Goal: Information Seeking & Learning: Check status

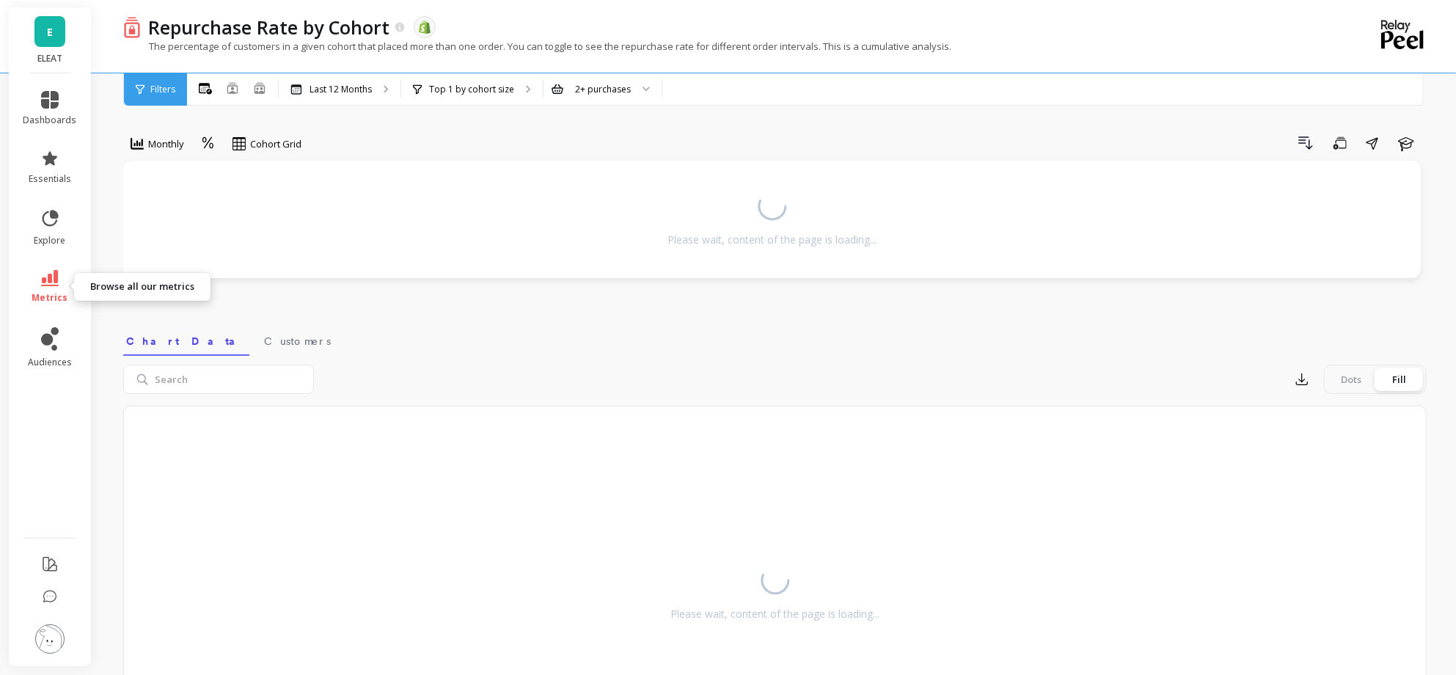
click at [47, 276] on icon at bounding box center [50, 278] width 18 height 16
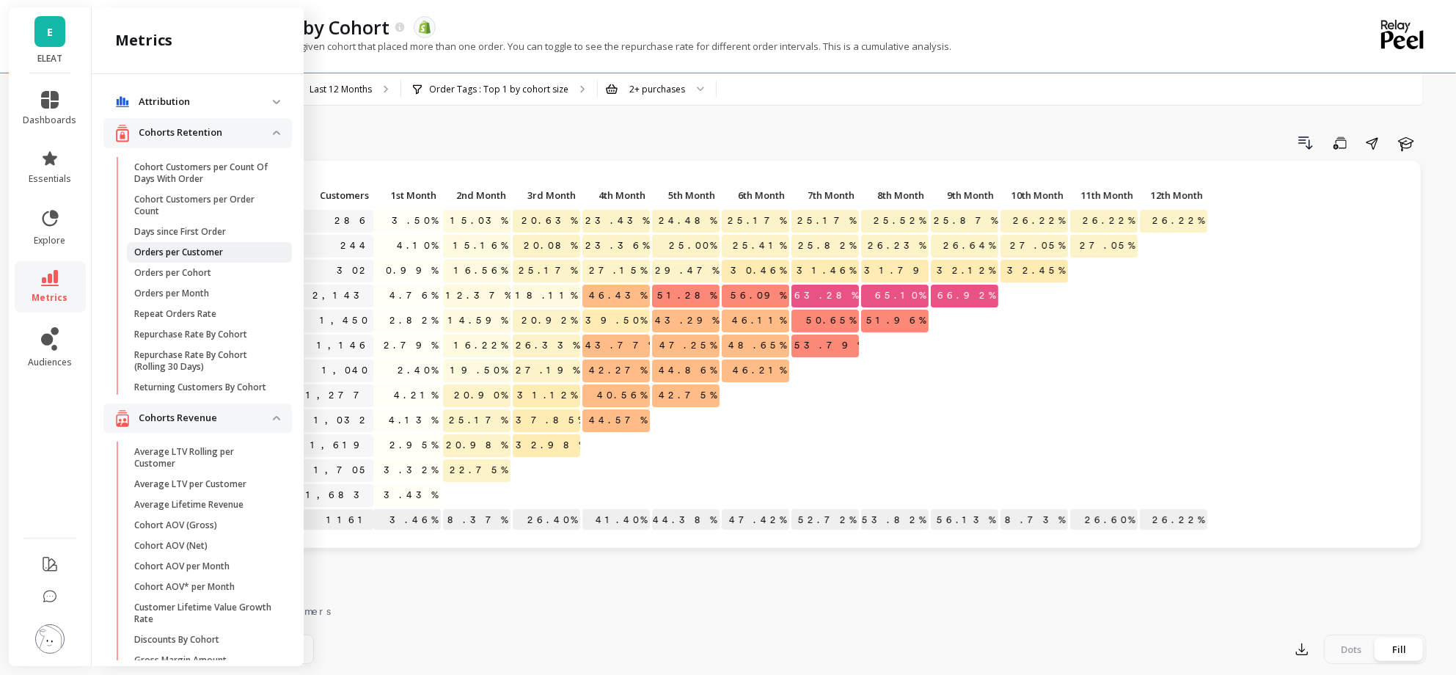
scroll to position [45, 0]
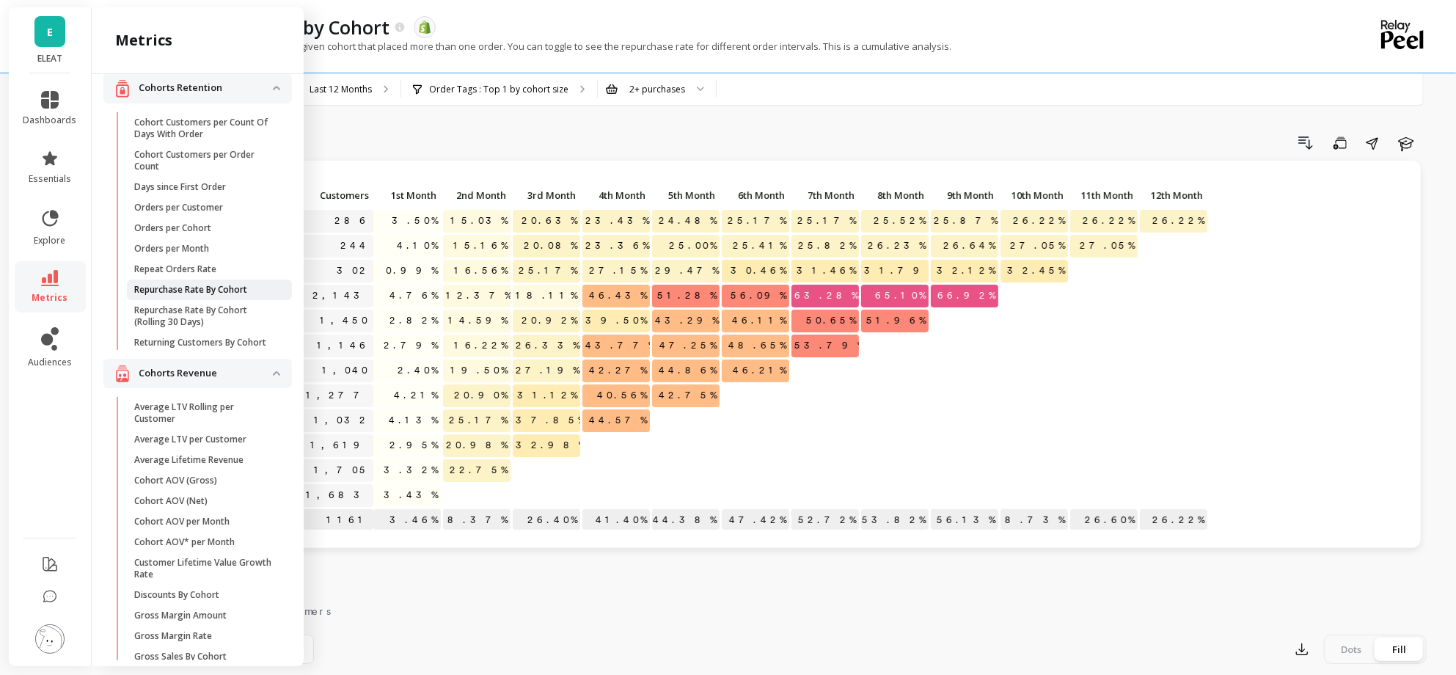
click at [197, 289] on p "Repurchase Rate By Cohort" at bounding box center [190, 290] width 113 height 12
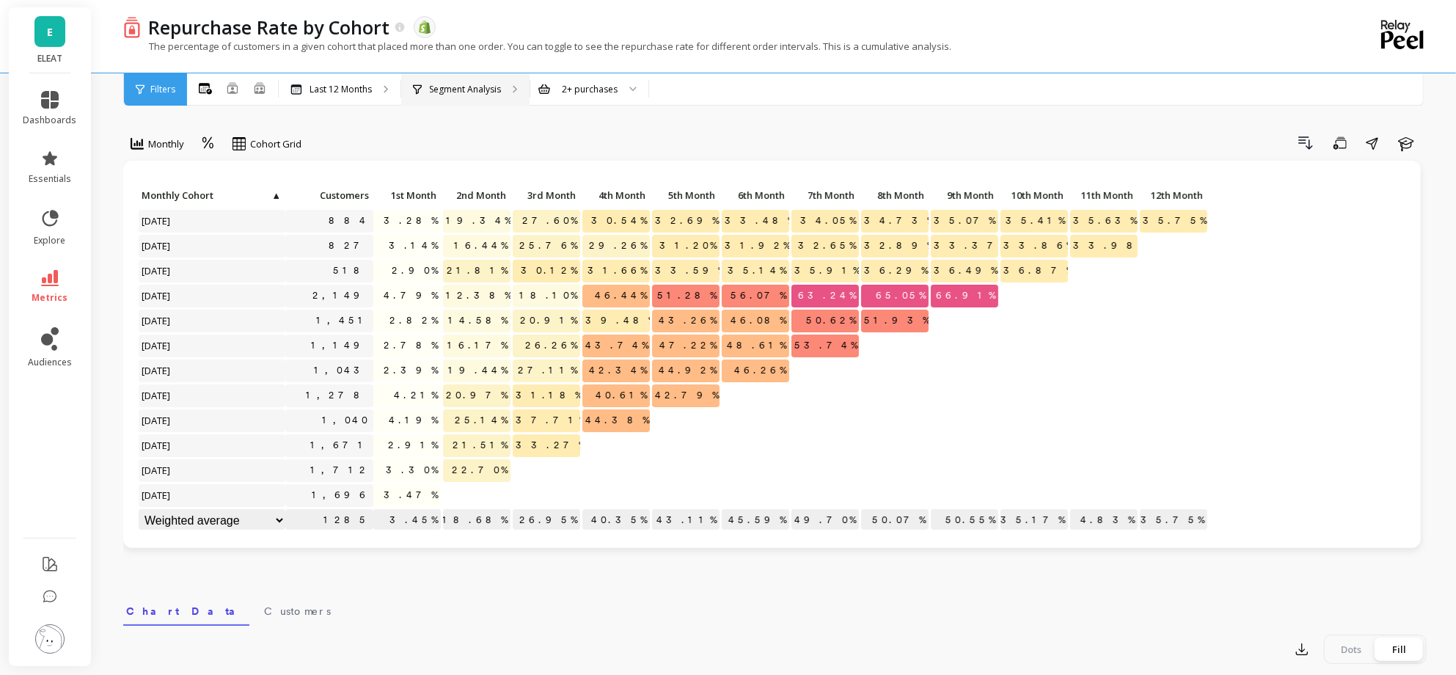
click at [496, 103] on div "Segment Analysis" at bounding box center [465, 89] width 128 height 32
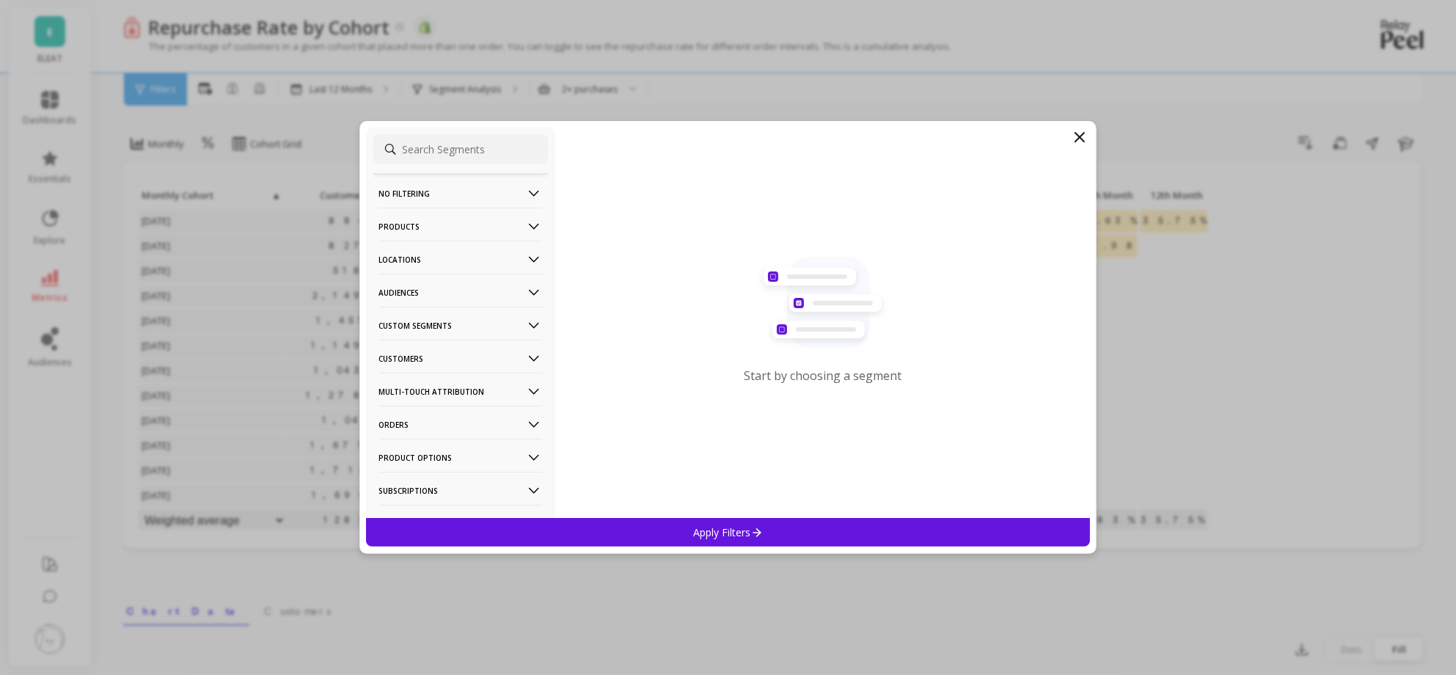
click at [465, 292] on p "Audiences" at bounding box center [460, 292] width 163 height 37
click at [462, 336] on div "Bimuno Exclusion" at bounding box center [460, 338] width 175 height 23
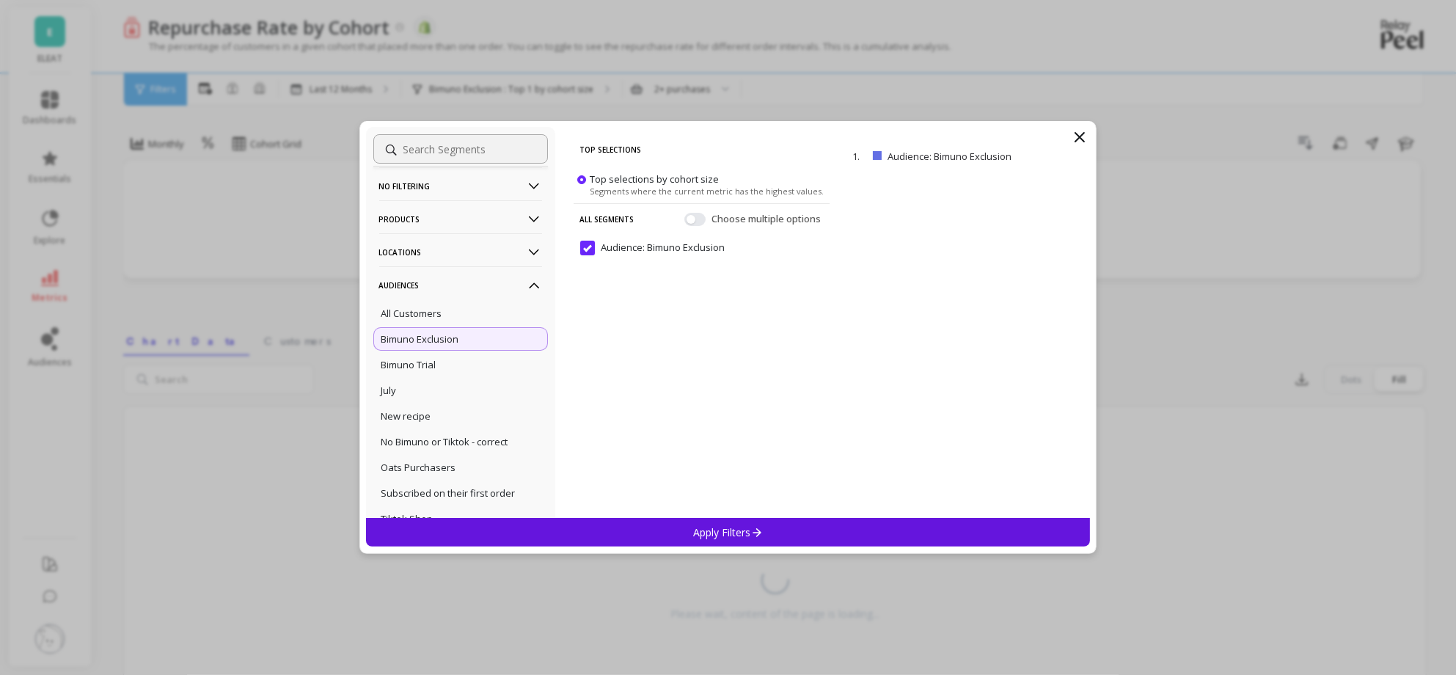
click at [790, 534] on div "Apply Filters" at bounding box center [728, 532] width 724 height 29
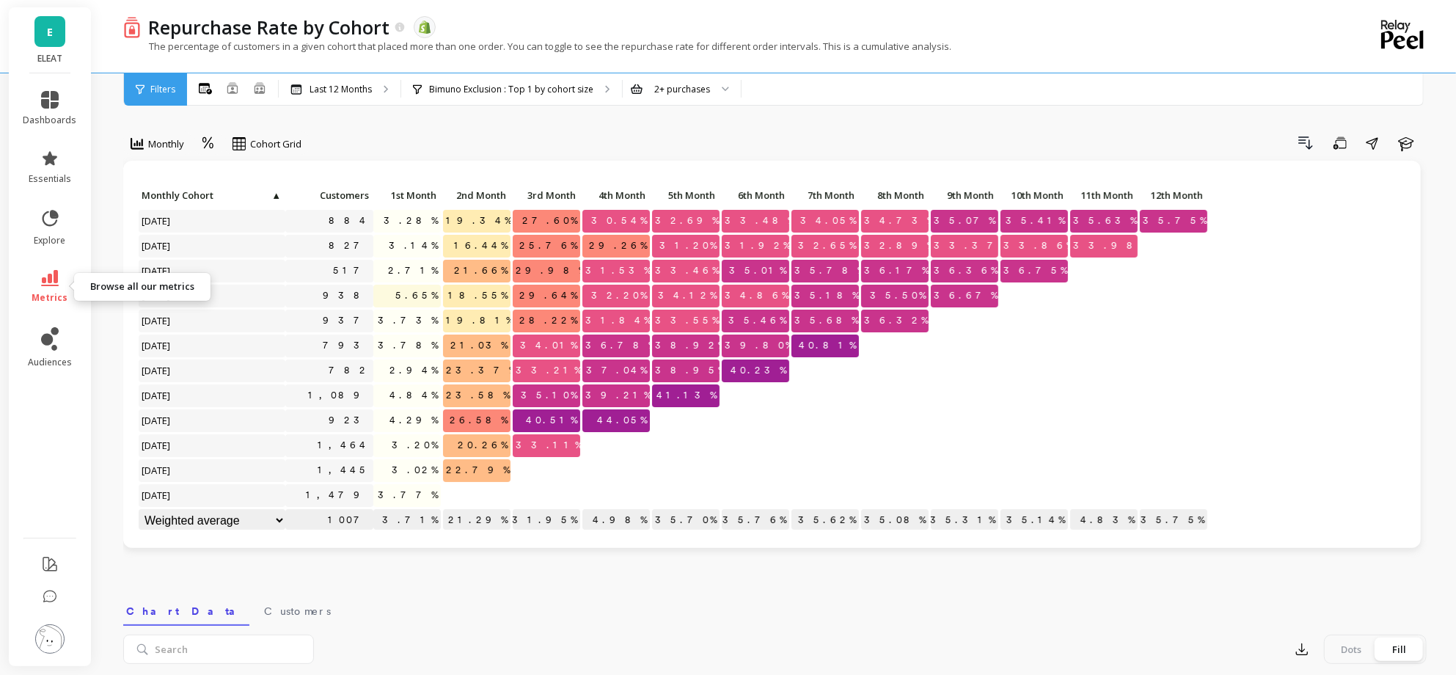
click at [62, 279] on link "metrics" at bounding box center [50, 287] width 54 height 34
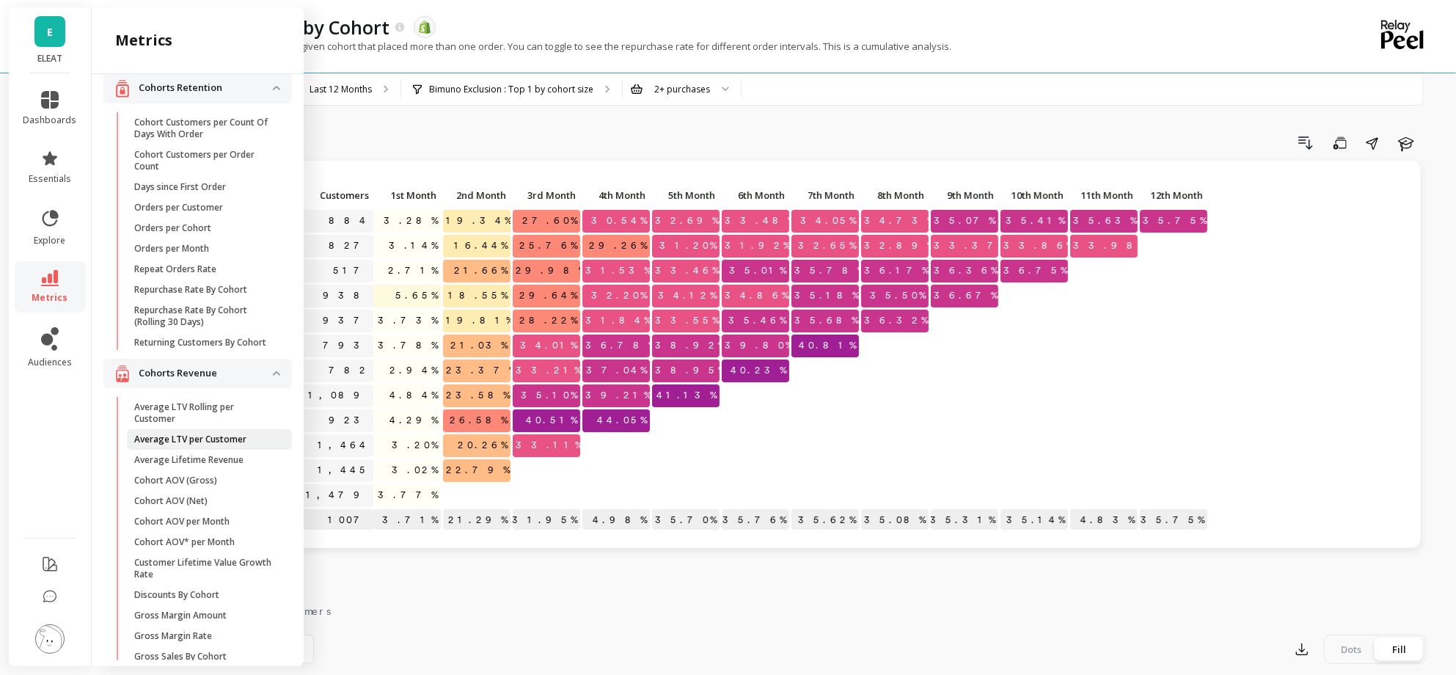
scroll to position [60, 0]
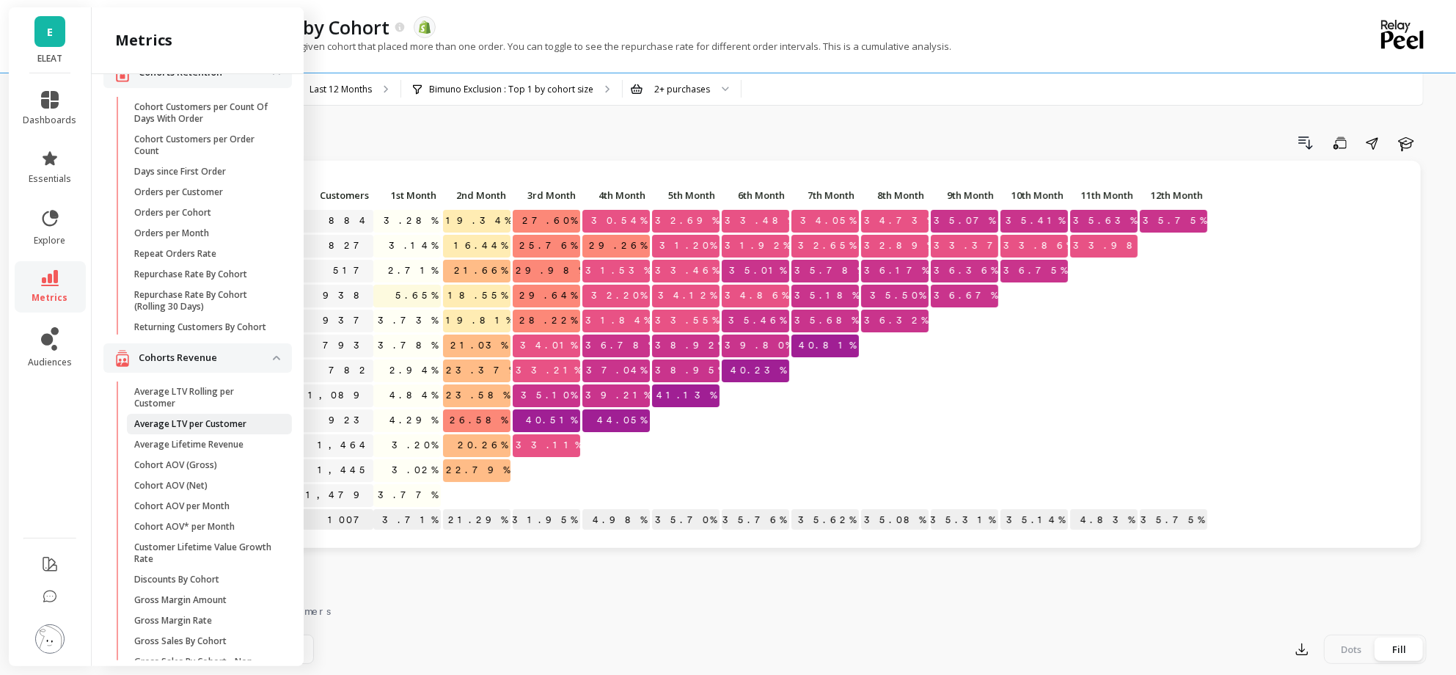
click at [194, 426] on p "Average LTV per Customer" at bounding box center [190, 424] width 112 height 12
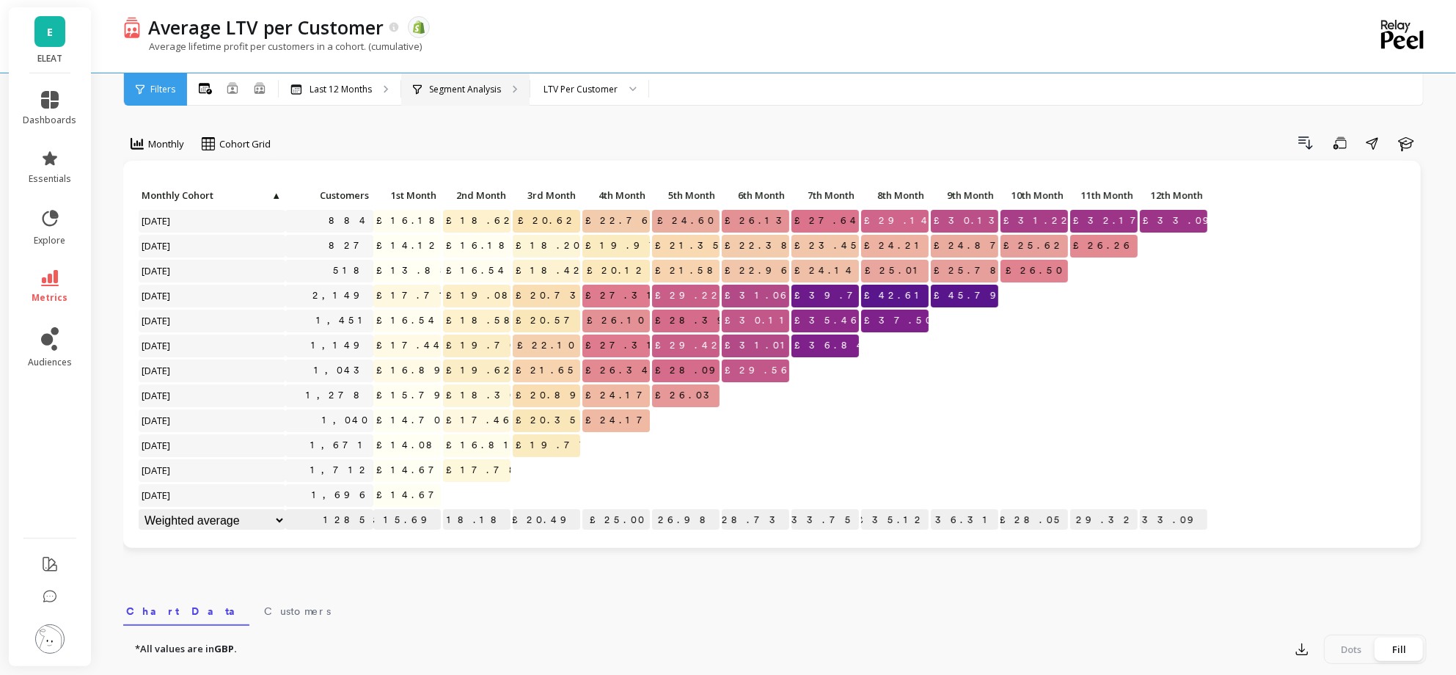
click at [453, 90] on p "Segment Analysis" at bounding box center [465, 90] width 72 height 12
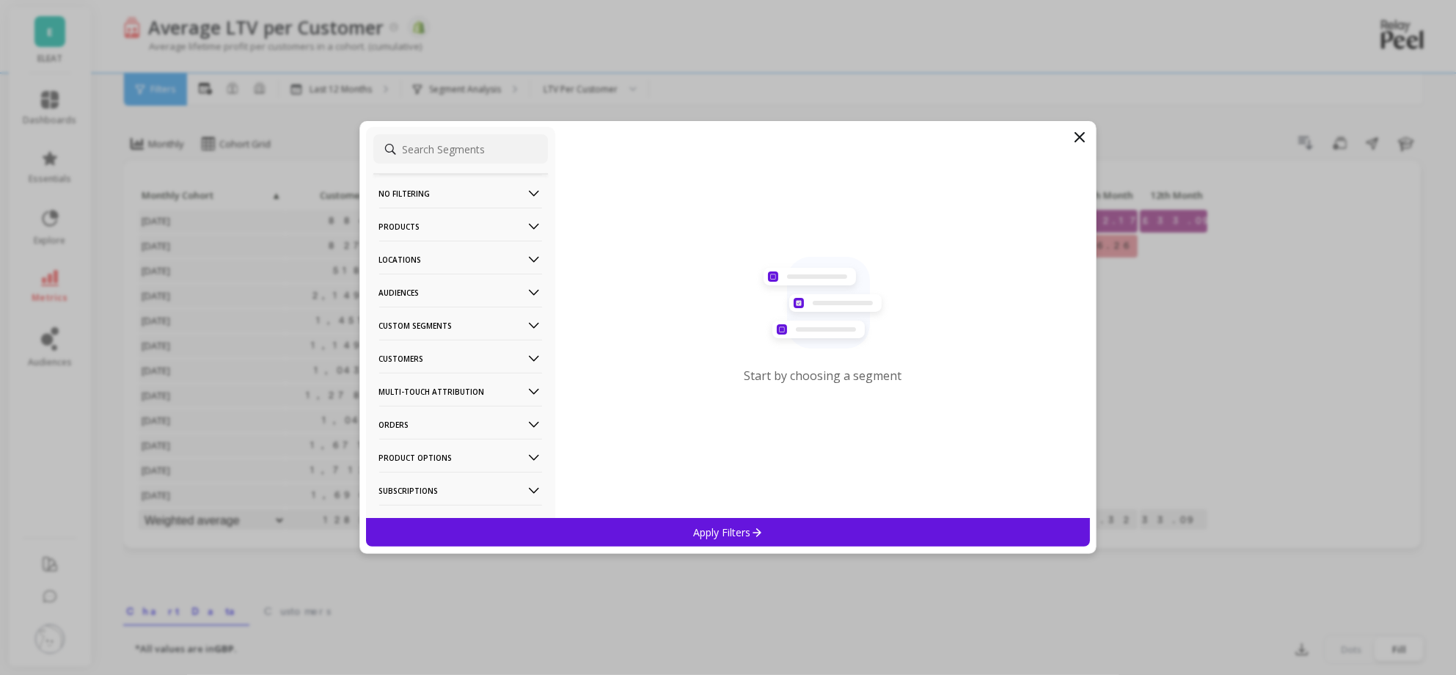
click at [465, 298] on p "Audiences" at bounding box center [460, 292] width 163 height 37
click at [454, 346] on p "Bimuno Exclusion" at bounding box center [420, 346] width 78 height 13
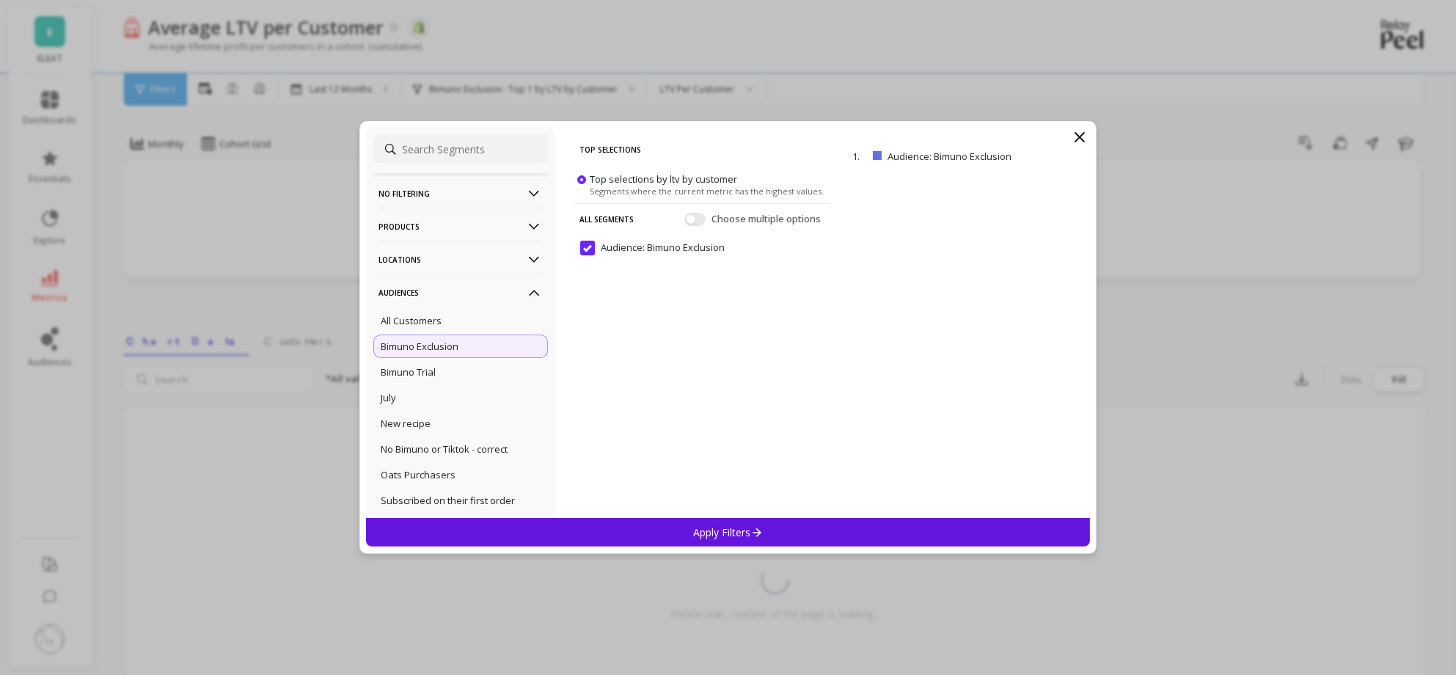
click at [648, 537] on div "Apply Filters" at bounding box center [728, 532] width 724 height 29
